Goal: Task Accomplishment & Management: Manage account settings

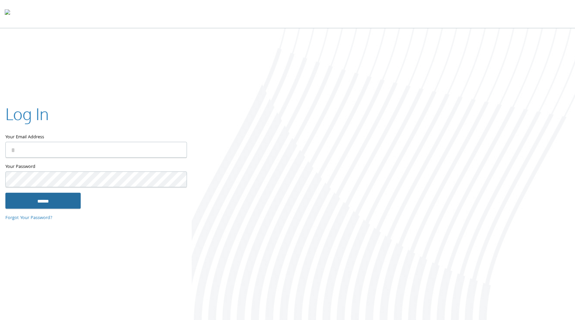
type input "**********"
click at [64, 207] on input "******" at bounding box center [42, 200] width 75 height 16
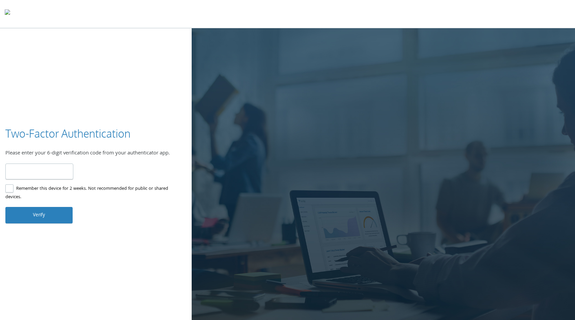
type input "******"
